Goal: Information Seeking & Learning: Check status

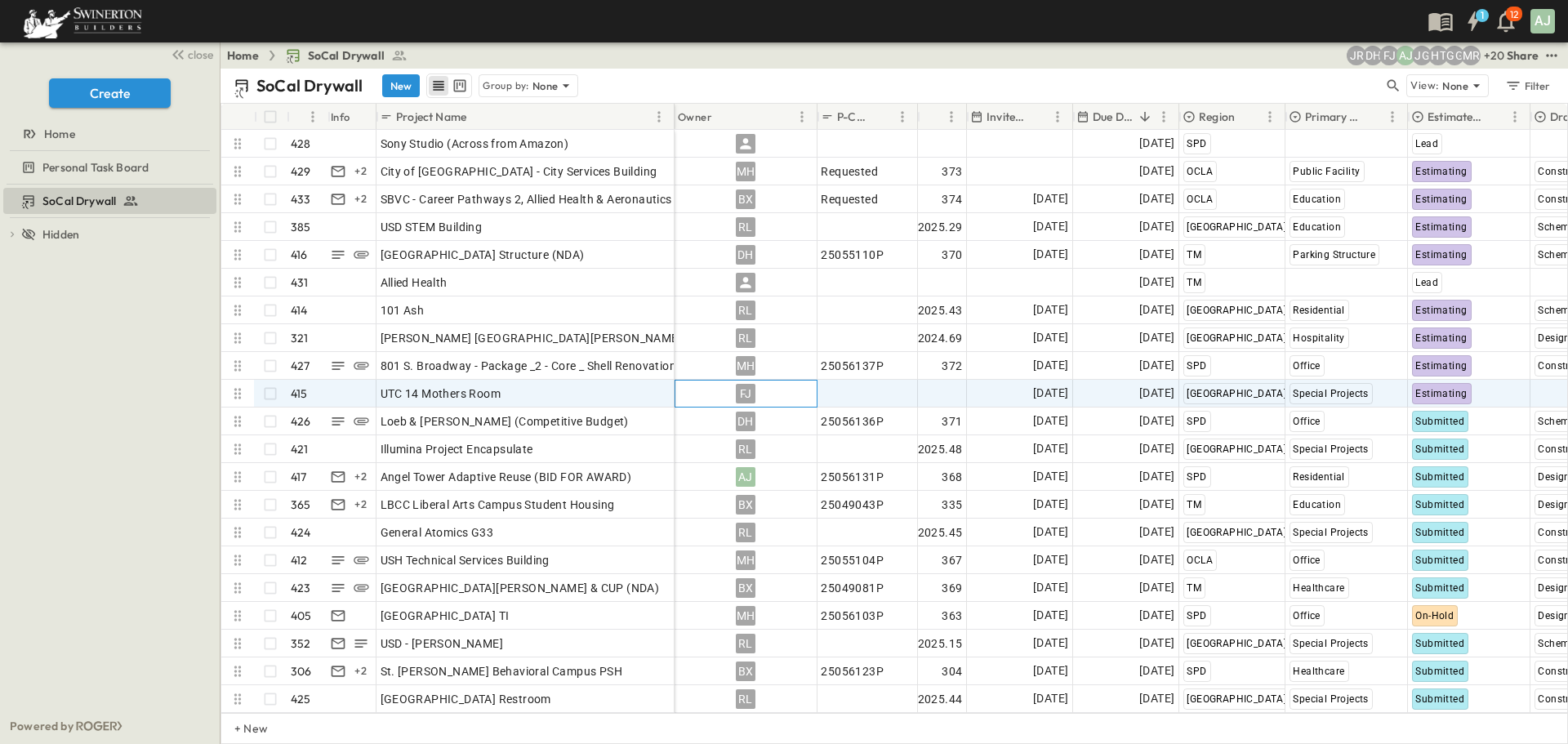
click at [749, 394] on div "FJ" at bounding box center [746, 394] width 20 height 20
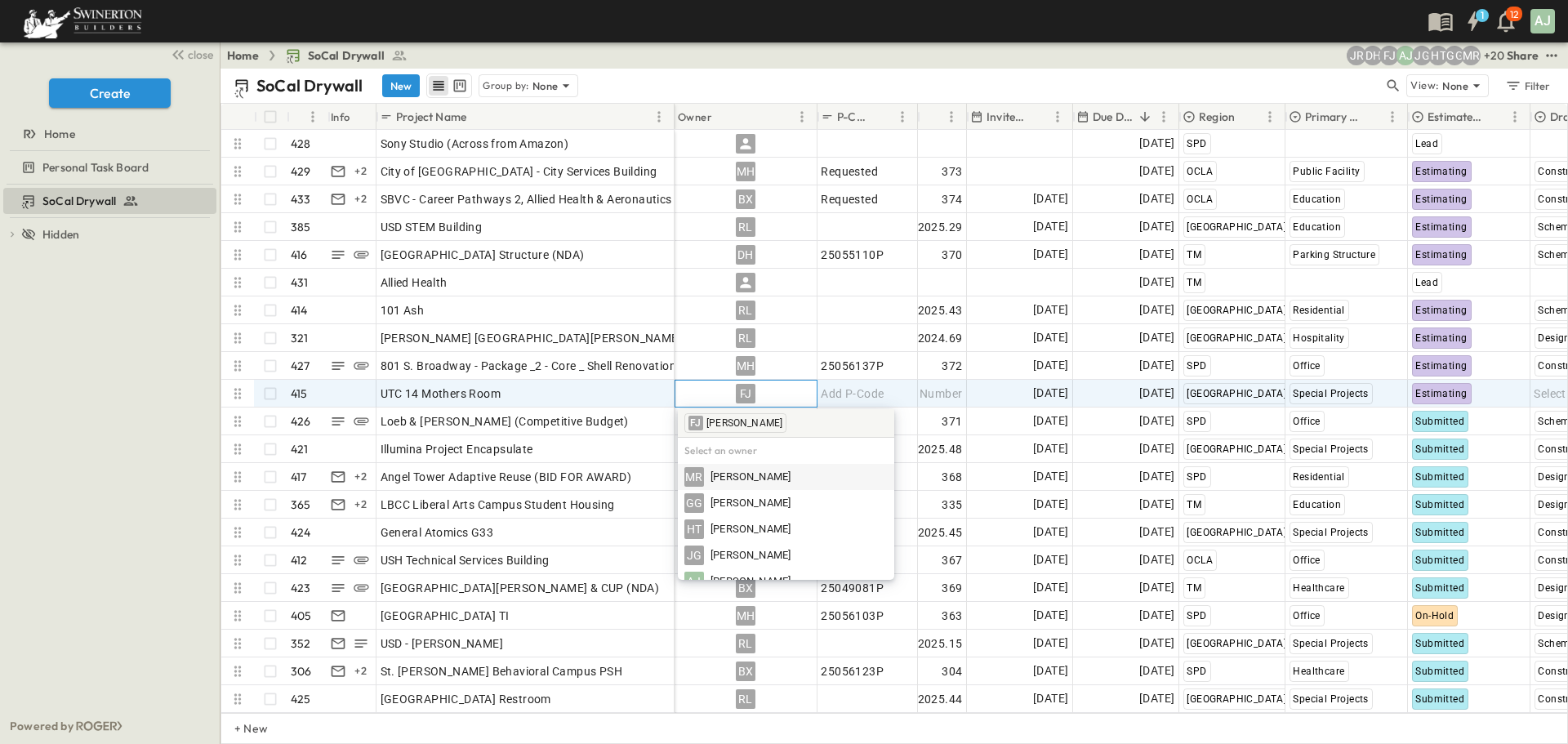
click at [692, 391] on div "FJ" at bounding box center [746, 394] width 141 height 27
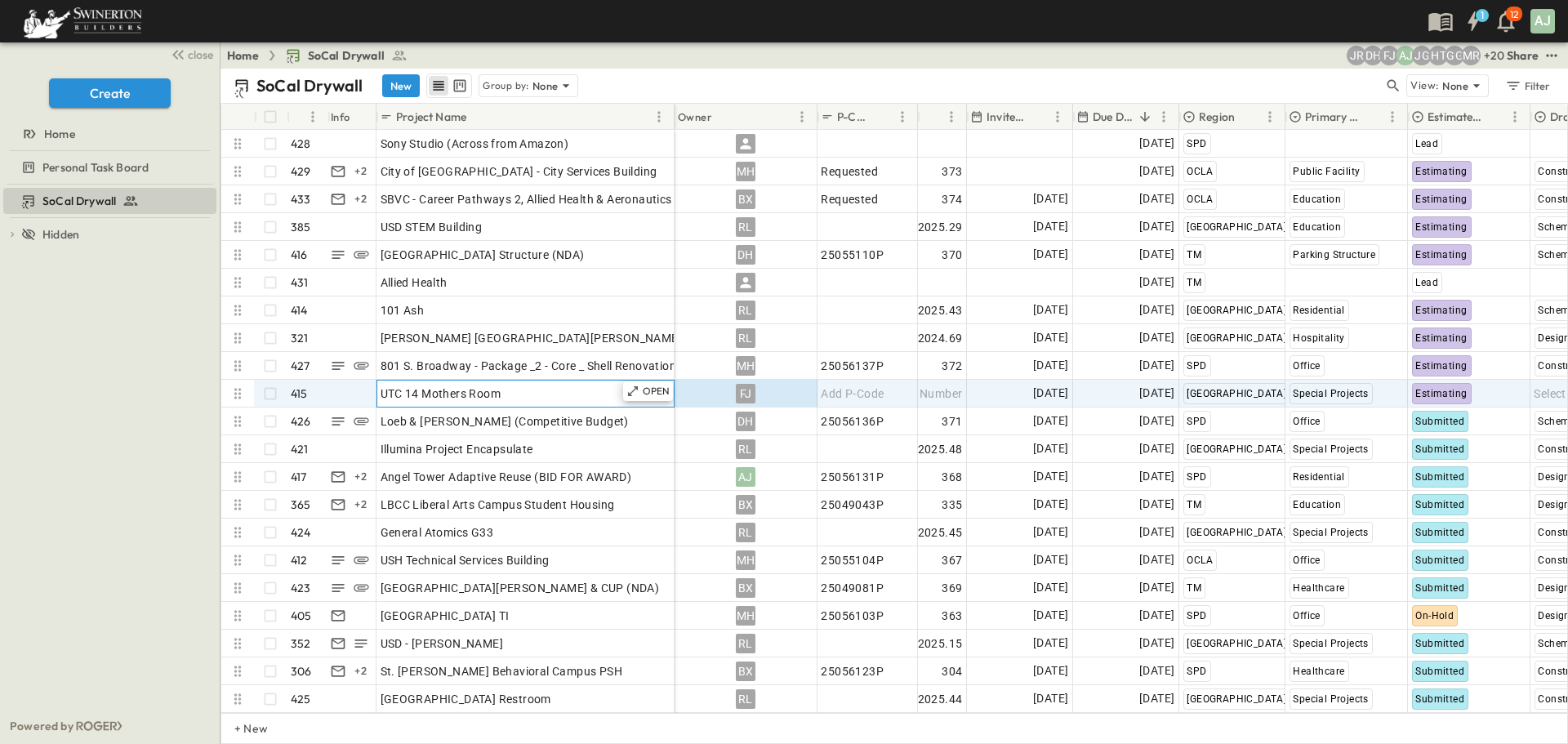
click at [572, 393] on div "UTC 14 Mothers Room" at bounding box center [525, 394] width 289 height 23
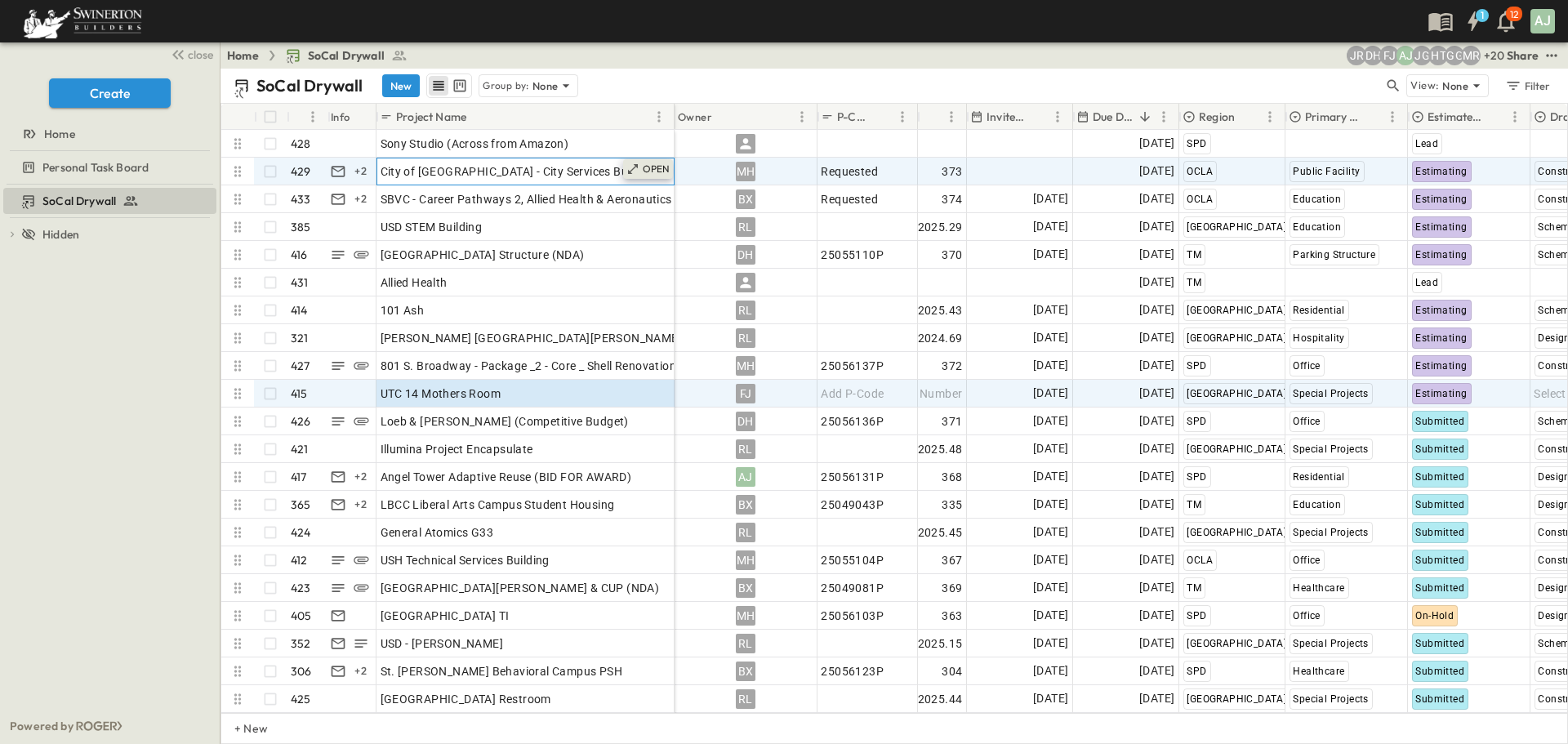
click at [649, 176] on div "OPEN" at bounding box center [649, 169] width 51 height 20
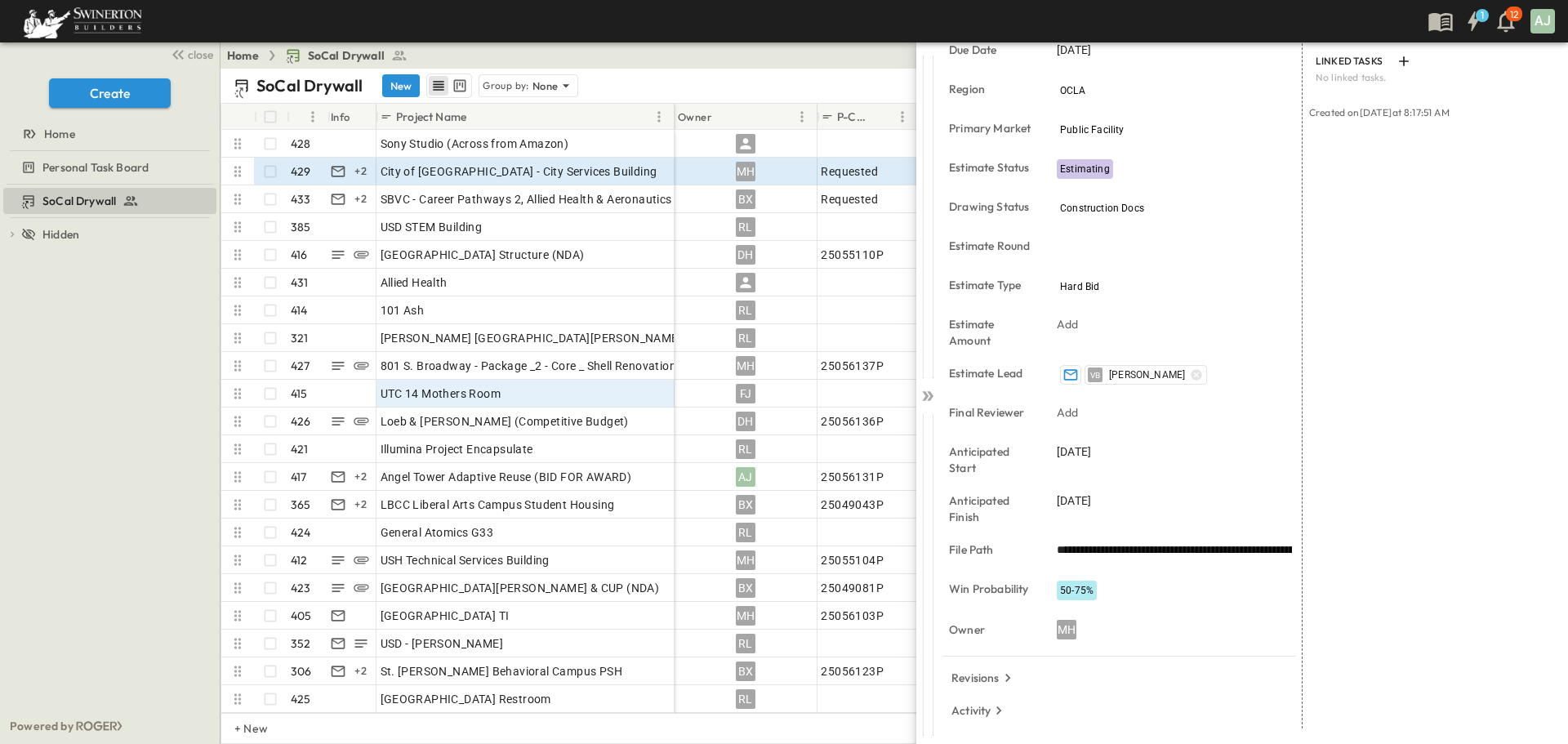
scroll to position [269, 0]
click at [928, 393] on icon at bounding box center [930, 397] width 7 height 10
